Goal: Information Seeking & Learning: Learn about a topic

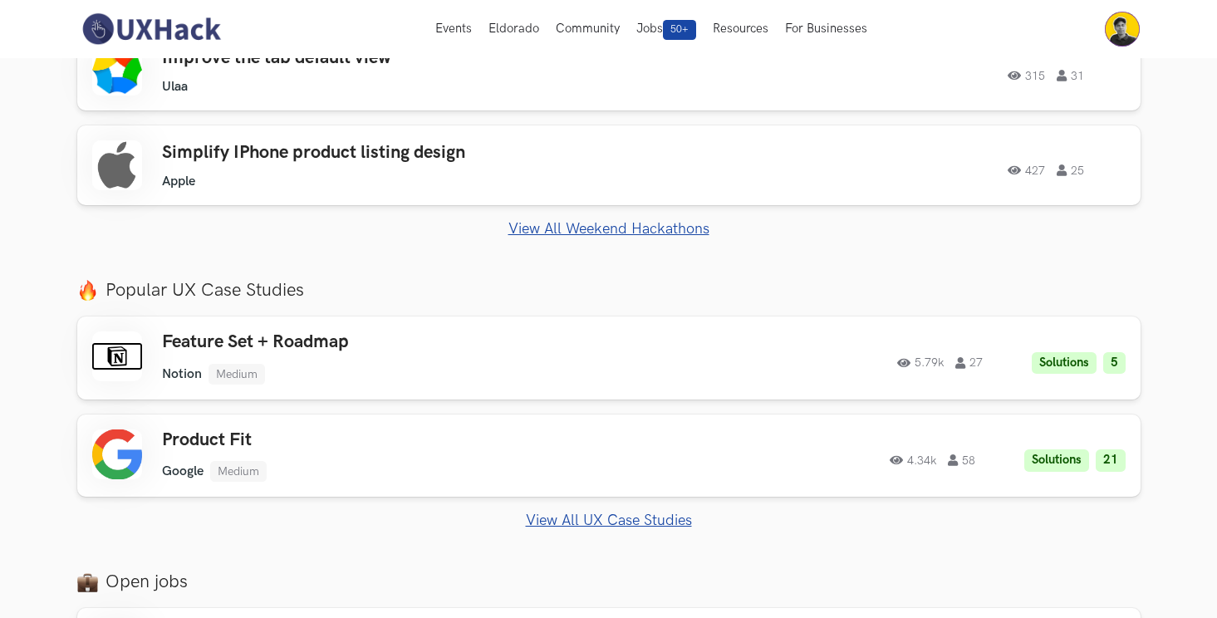
scroll to position [366, 0]
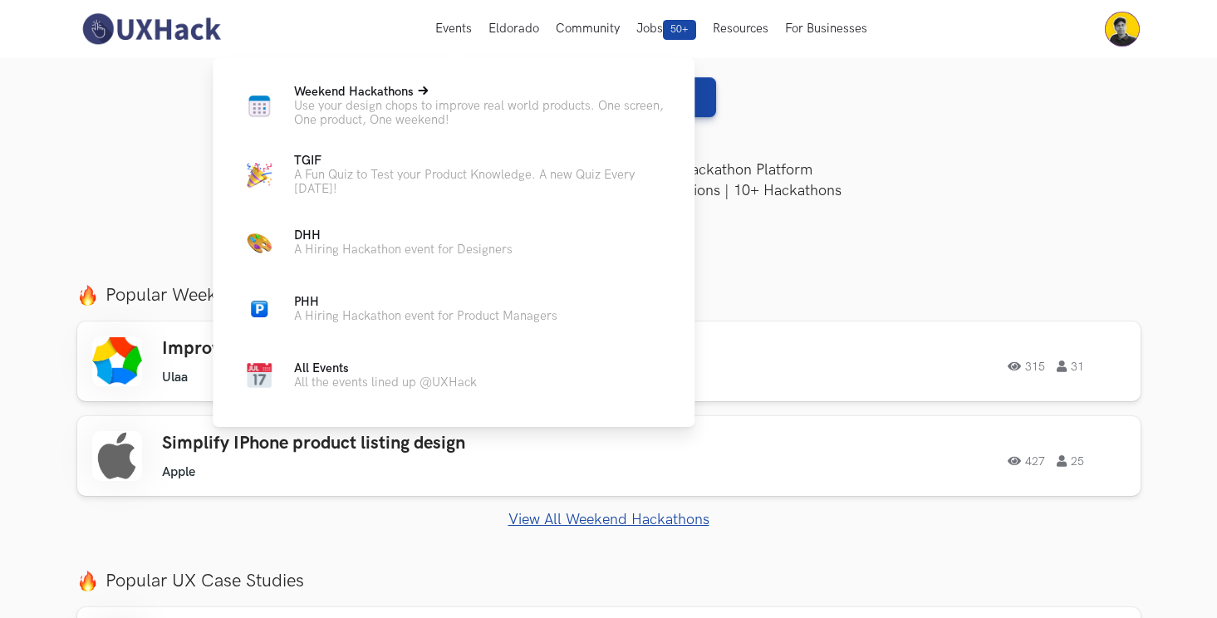
click at [403, 96] on span "Weekend Hackathons Live" at bounding box center [354, 92] width 120 height 14
click at [390, 94] on span "Weekend Hackathons Live" at bounding box center [354, 92] width 120 height 14
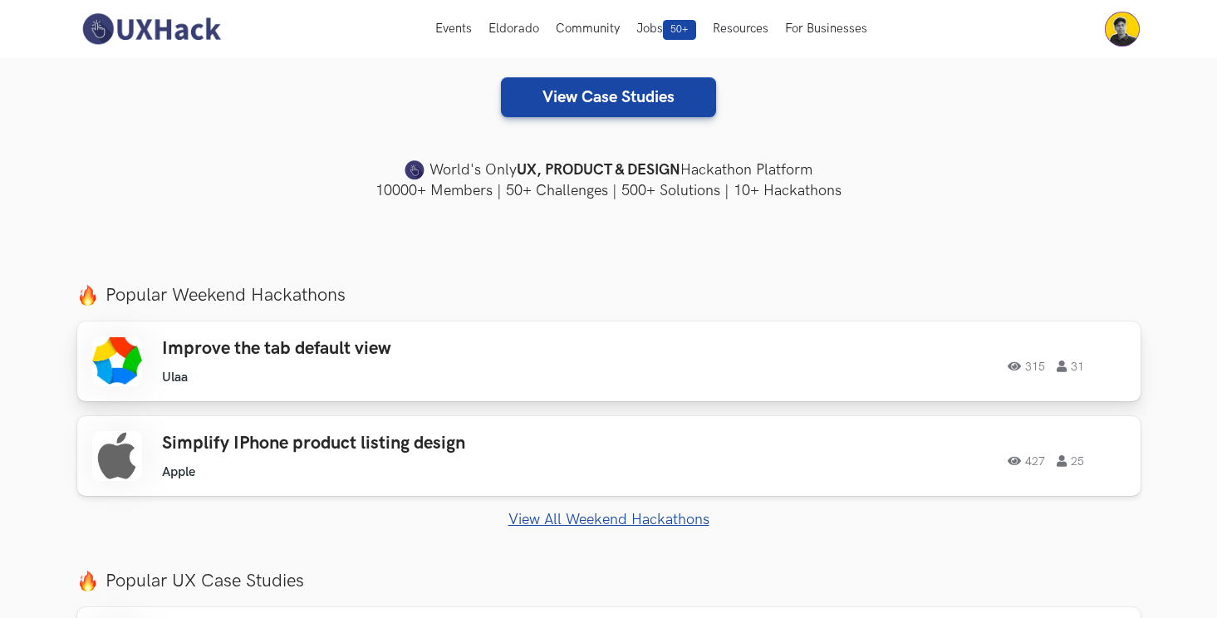
click at [934, 370] on div "315 31" at bounding box center [900, 362] width 452 height 22
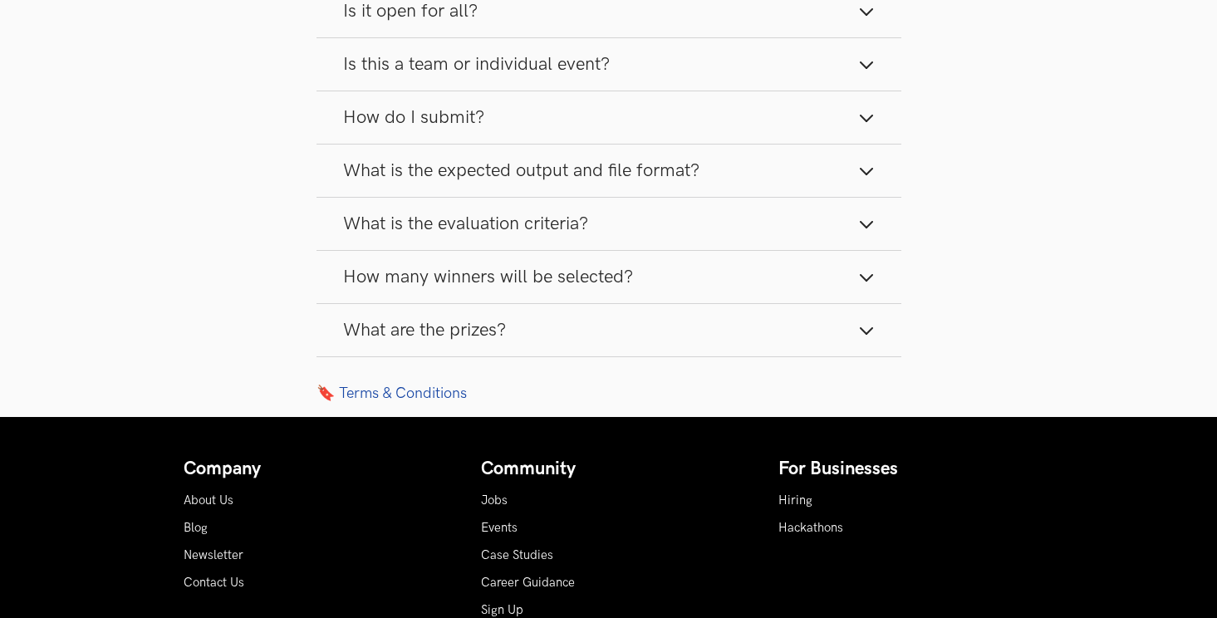
scroll to position [2268, 0]
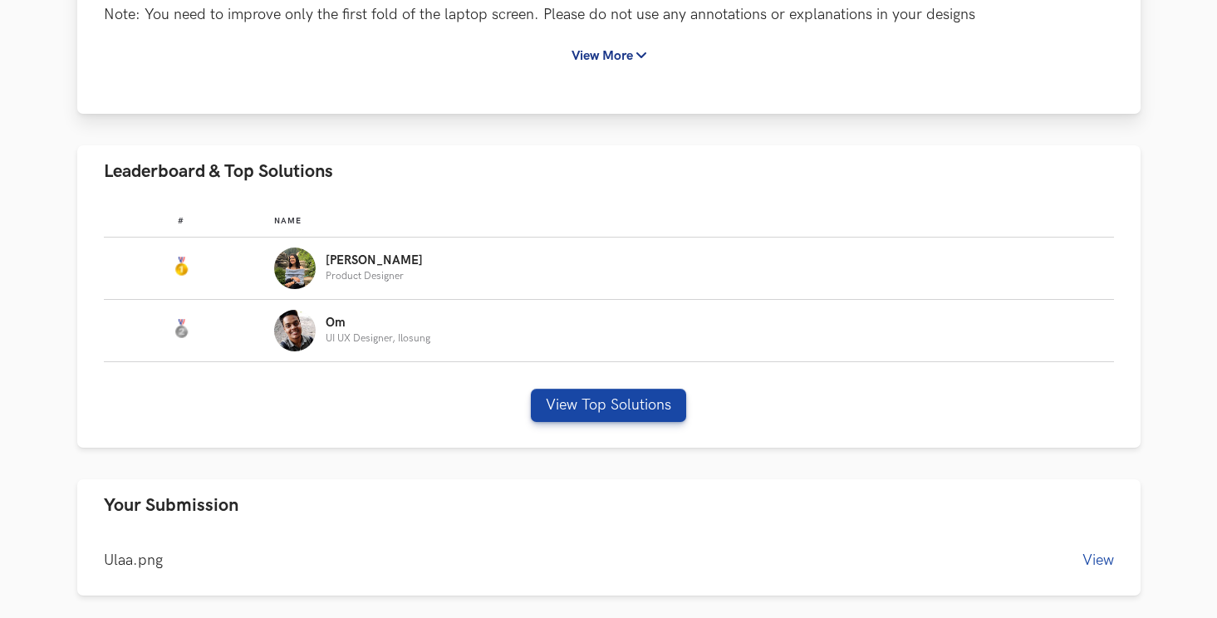
scroll to position [447, 0]
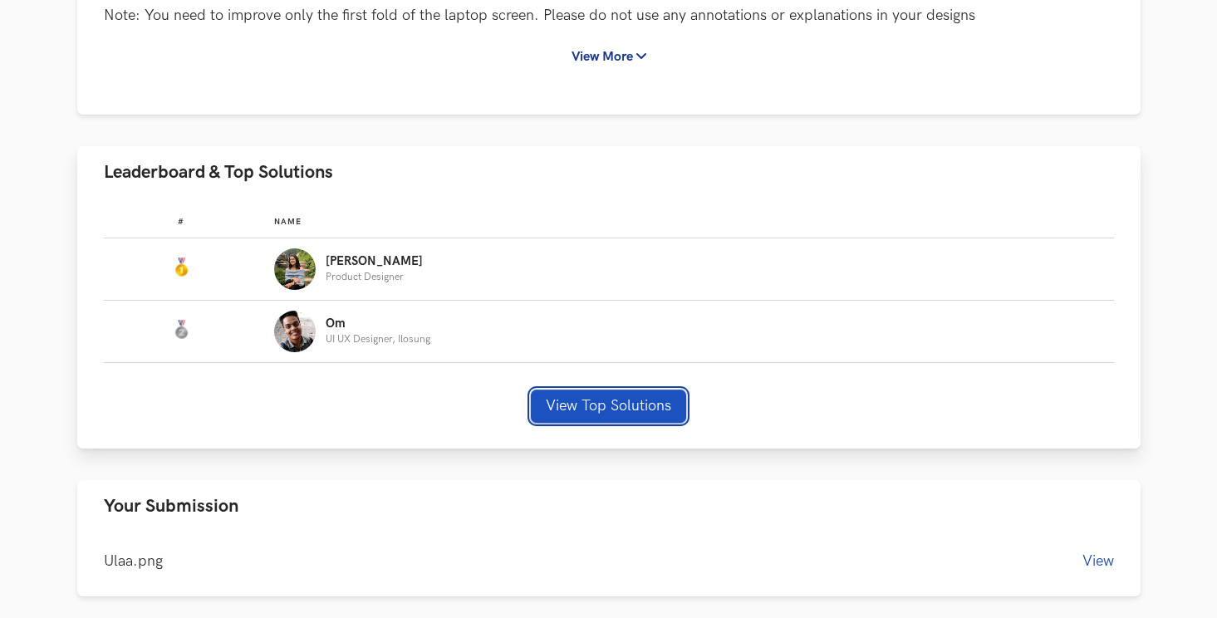
click at [607, 402] on button "View Top Solutions" at bounding box center [608, 406] width 155 height 33
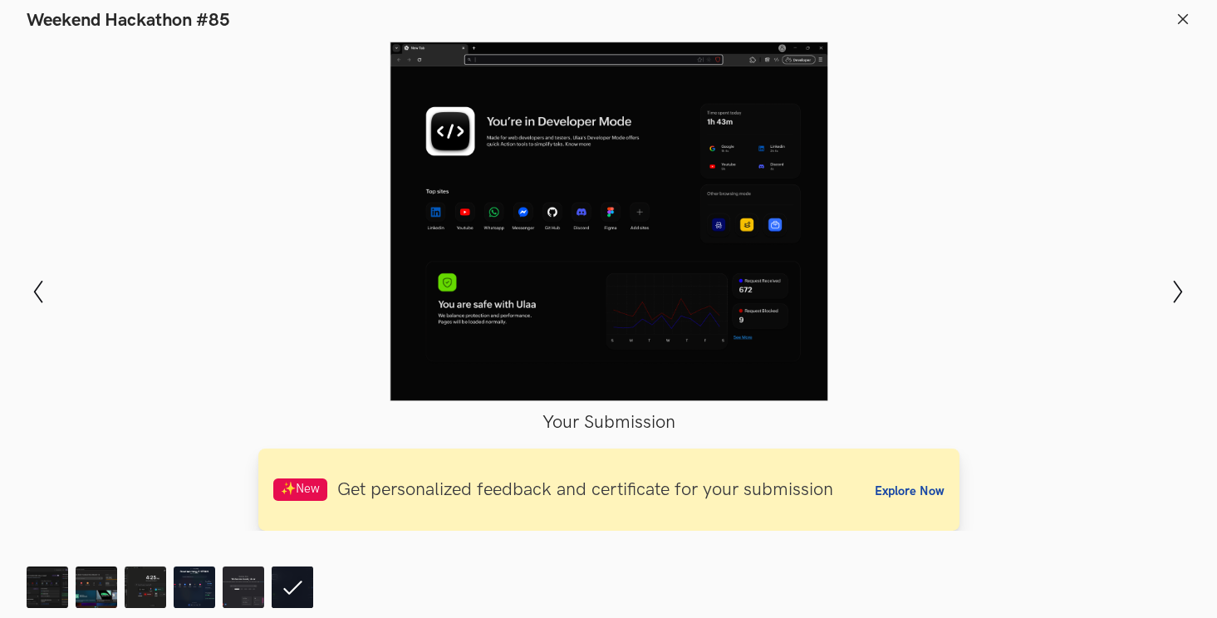
scroll to position [646, 0]
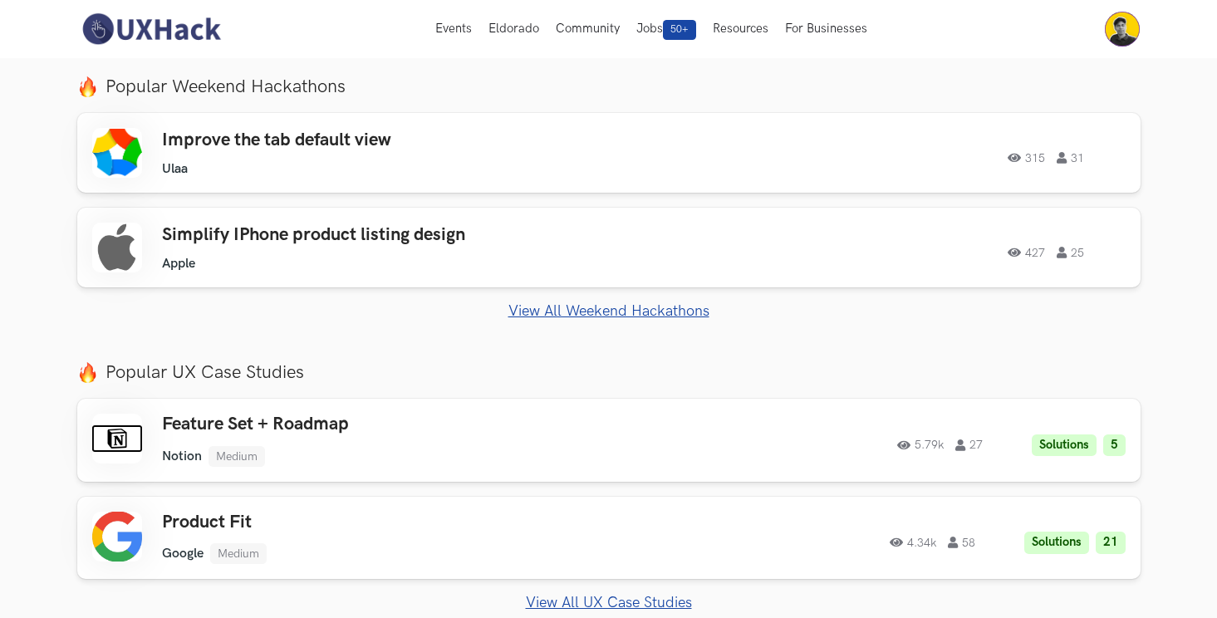
scroll to position [564, 0]
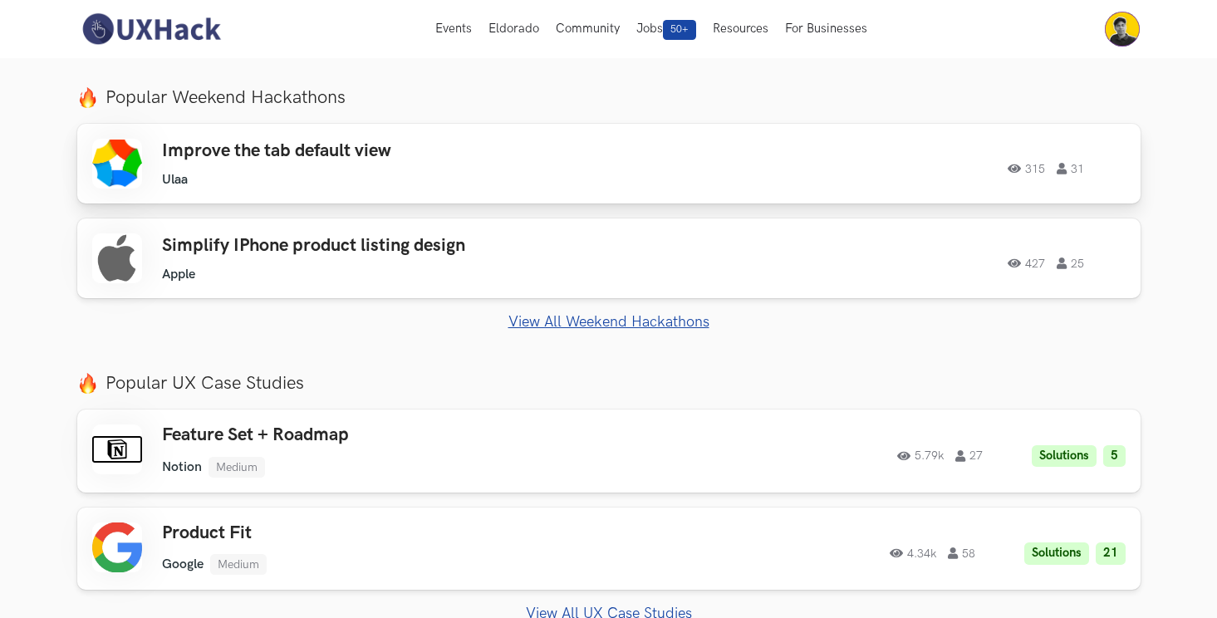
click at [1028, 170] on span "315" at bounding box center [1026, 169] width 37 height 12
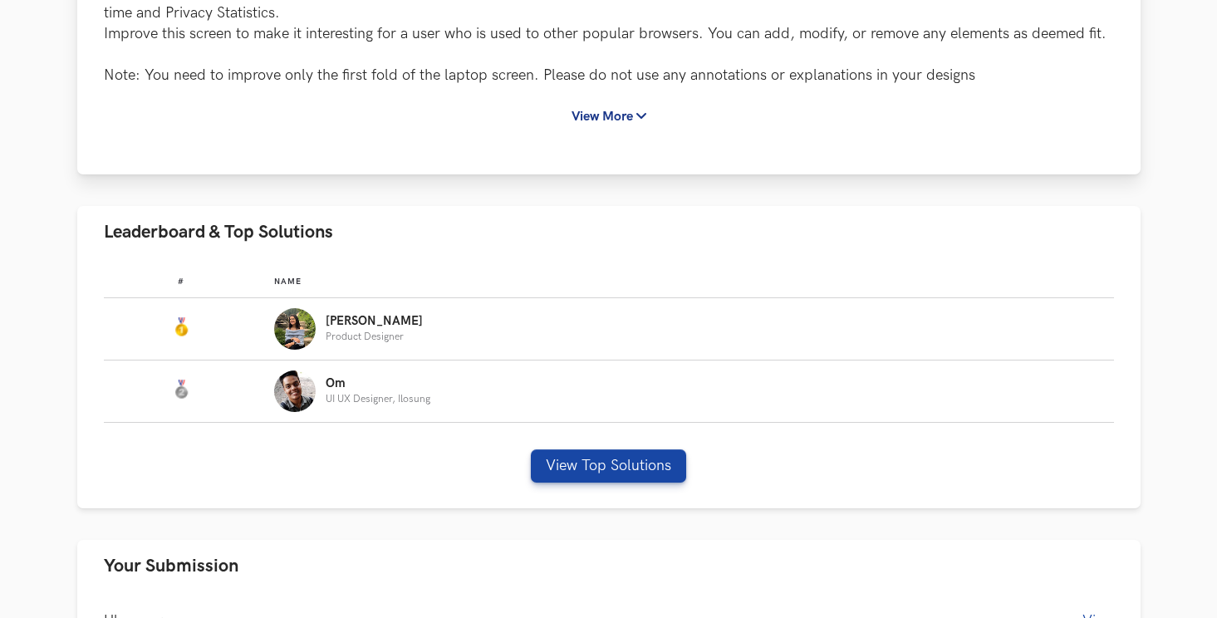
scroll to position [392, 0]
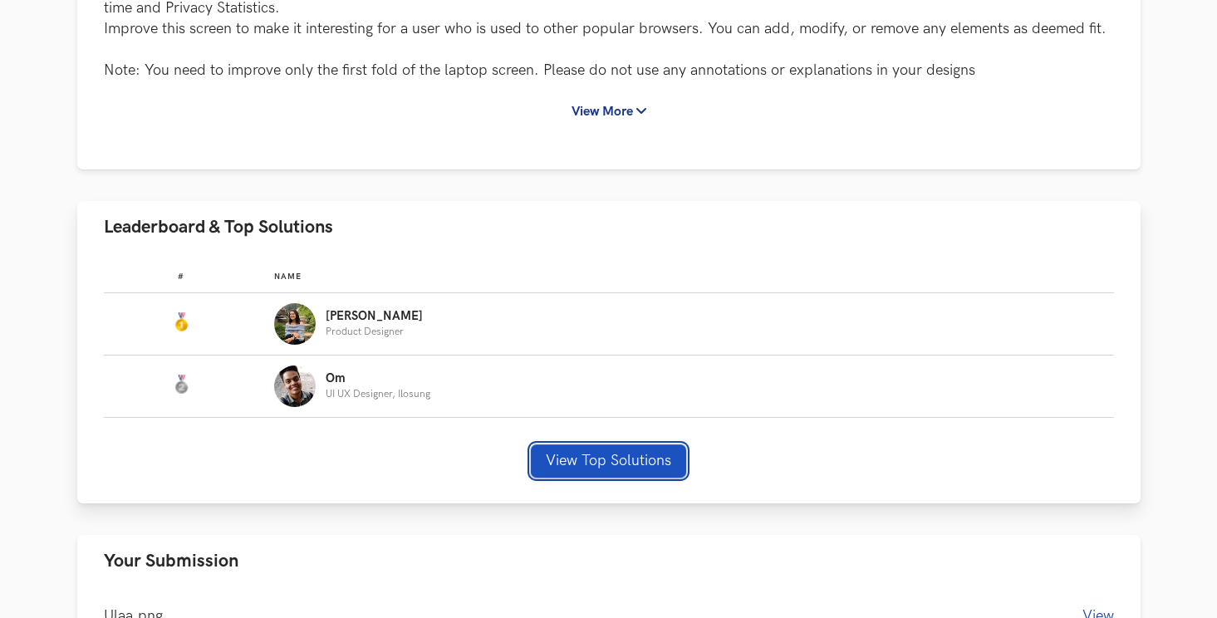
click at [581, 463] on button "View Top Solutions" at bounding box center [608, 461] width 155 height 33
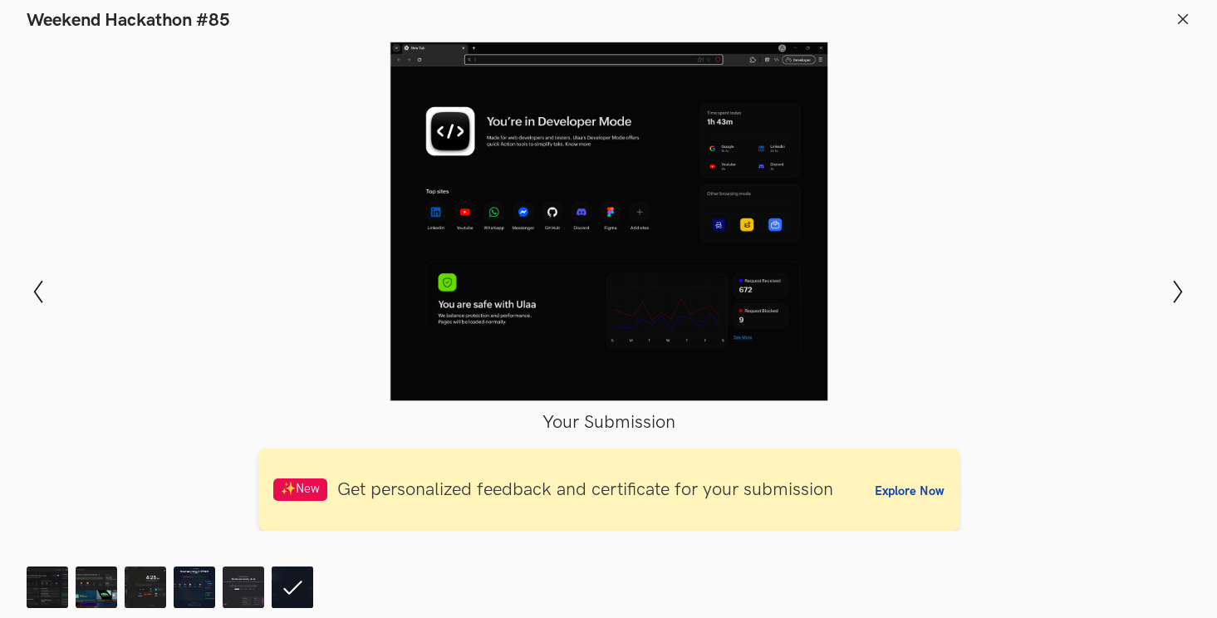
click at [598, 253] on div at bounding box center [609, 222] width 1096 height 360
click at [573, 175] on div at bounding box center [609, 222] width 1096 height 360
